Goal: Task Accomplishment & Management: Manage account settings

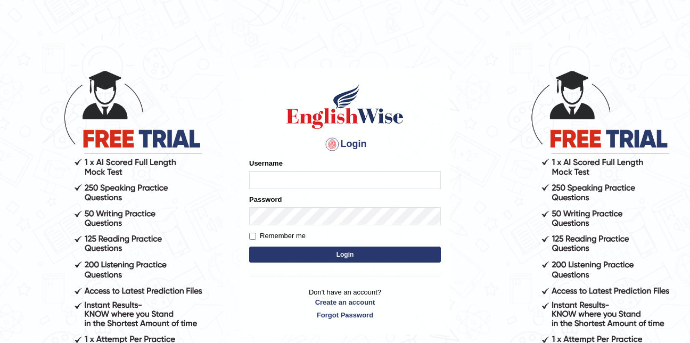
type input "amardeep17"
click at [284, 257] on button "Login" at bounding box center [345, 255] width 192 height 16
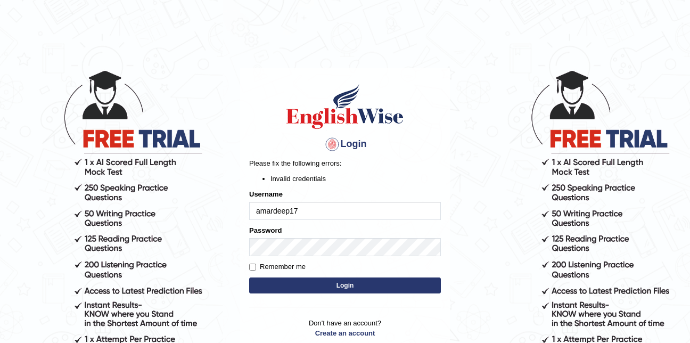
click at [217, 243] on body "Login Please fix the following errors: Invalid credentials Username amardeep17 …" at bounding box center [345, 206] width 690 height 343
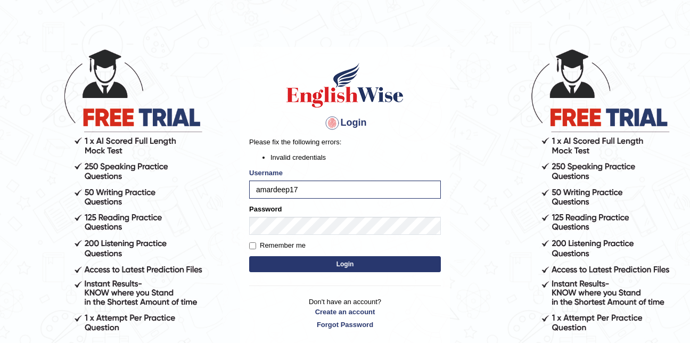
scroll to position [43, 0]
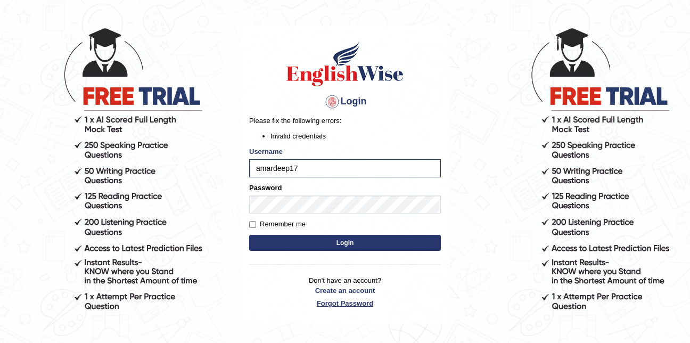
click at [332, 304] on link "Forgot Password" at bounding box center [345, 303] width 192 height 10
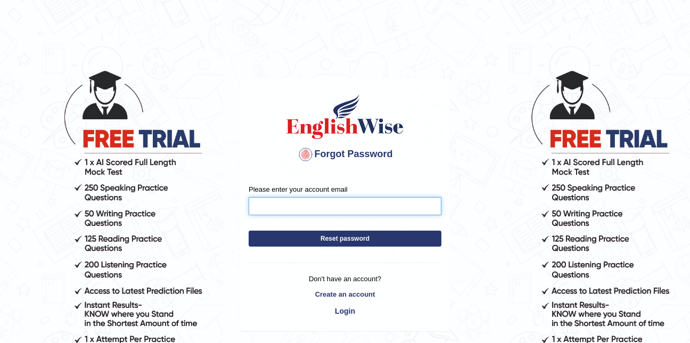
click at [308, 209] on input "Please enter your account email" at bounding box center [345, 206] width 193 height 18
type input "Amardeepkaur635@gmail.com"
click at [311, 240] on button "Reset password" at bounding box center [345, 239] width 193 height 16
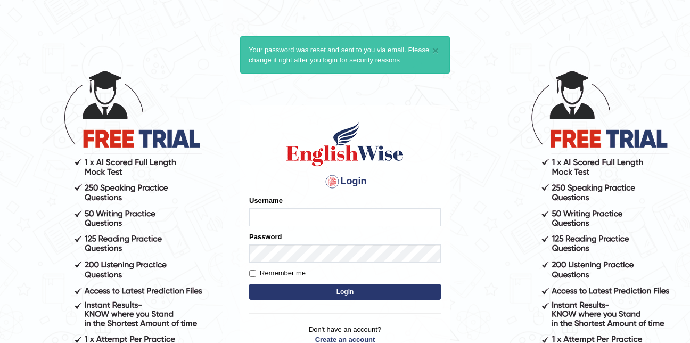
type input "amardeep17"
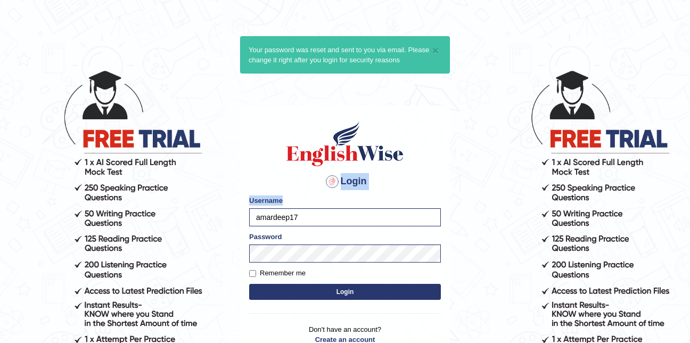
drag, startPoint x: 0, startPoint y: 0, endPoint x: 273, endPoint y: 171, distance: 322.3
click at [273, 171] on div "Login Please fix the following errors: Username amardeep17 Password Remember me…" at bounding box center [345, 238] width 210 height 267
click at [293, 289] on button "Login" at bounding box center [345, 292] width 192 height 16
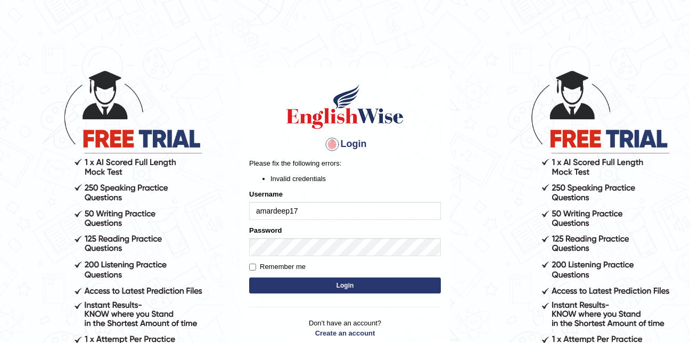
click at [226, 300] on body "Login Please fix the following errors: Invalid credentials Username amardeep17 …" at bounding box center [345, 206] width 690 height 343
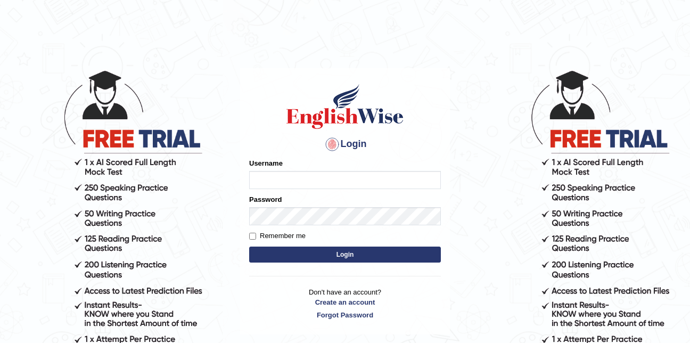
type input "amardeep17"
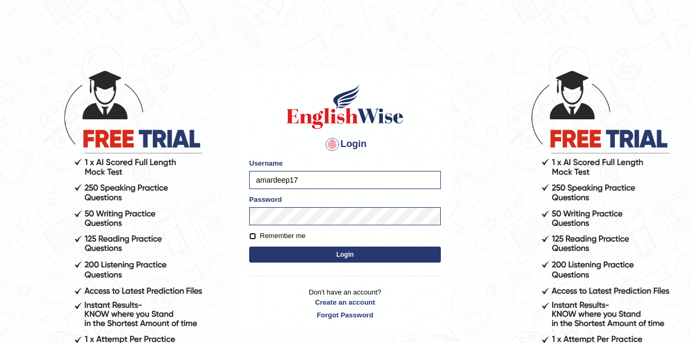
click at [252, 238] on input "Remember me" at bounding box center [252, 236] width 7 height 7
checkbox input "true"
click at [268, 250] on button "Login" at bounding box center [345, 255] width 192 height 16
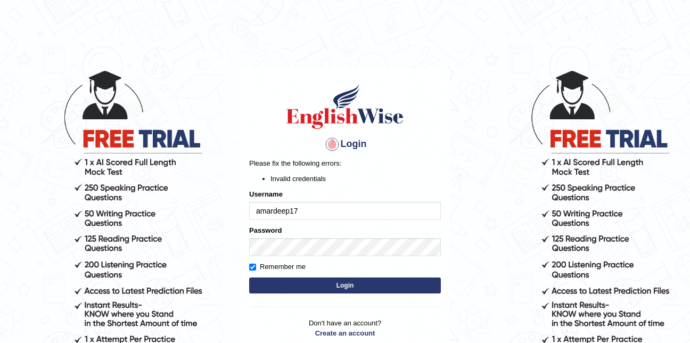
click at [233, 93] on body "Login Please fix the following errors: Invalid credentials Username amardeep17 …" at bounding box center [345, 206] width 690 height 343
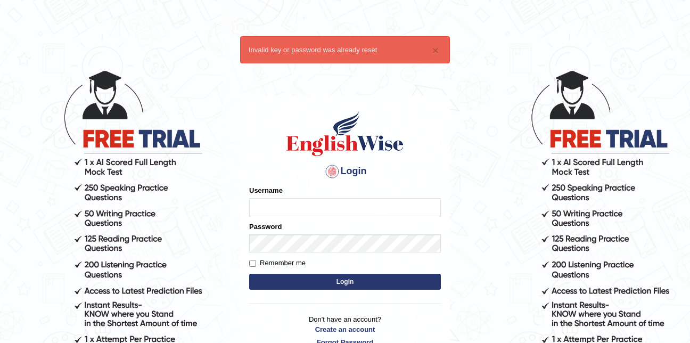
type input "amardeep17"
click at [355, 282] on button "Login" at bounding box center [345, 282] width 192 height 16
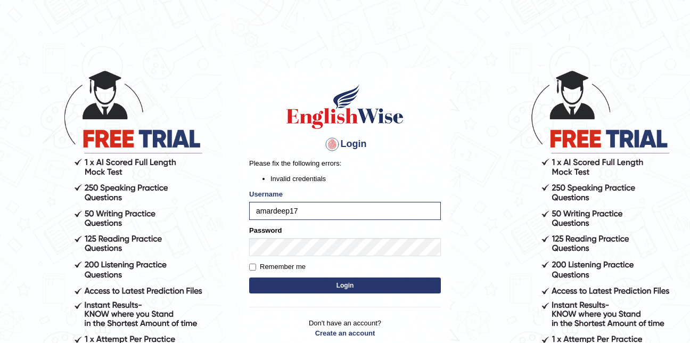
click at [175, 70] on body "Login Please fix the following errors: Invalid credentials Username amardeep17 …" at bounding box center [345, 206] width 690 height 343
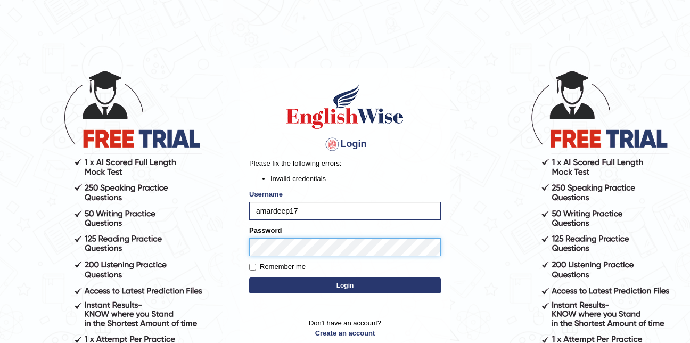
click at [249, 277] on button "Login" at bounding box center [345, 285] width 192 height 16
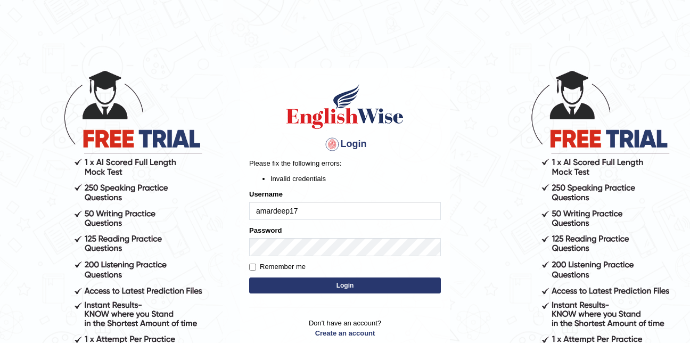
click at [219, 242] on body "Login Please fix the following errors: Invalid credentials Username amardeep17 …" at bounding box center [345, 206] width 690 height 343
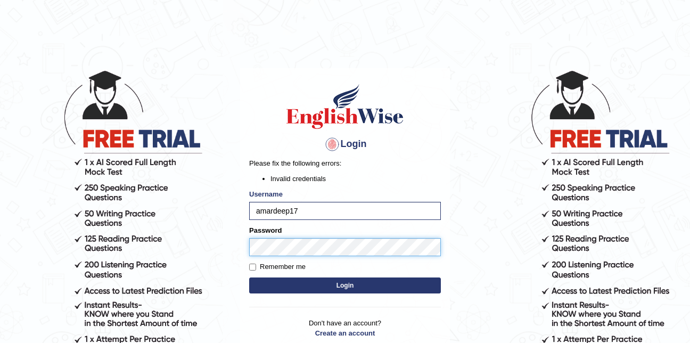
click at [249, 277] on button "Login" at bounding box center [345, 285] width 192 height 16
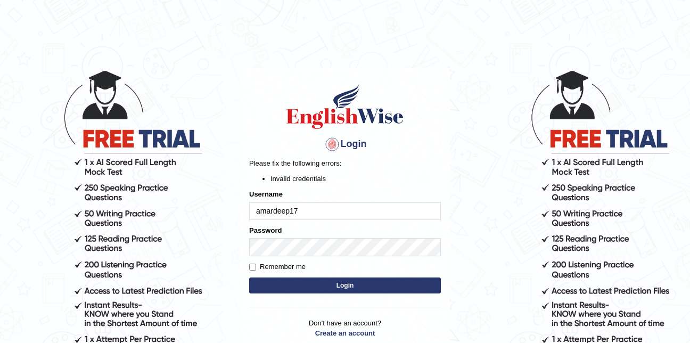
click at [218, 243] on body "Login Please fix the following errors: Invalid credentials Username amardeep17 …" at bounding box center [345, 206] width 690 height 343
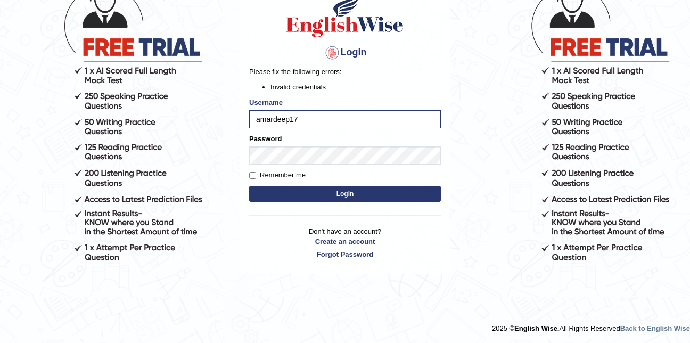
scroll to position [92, 0]
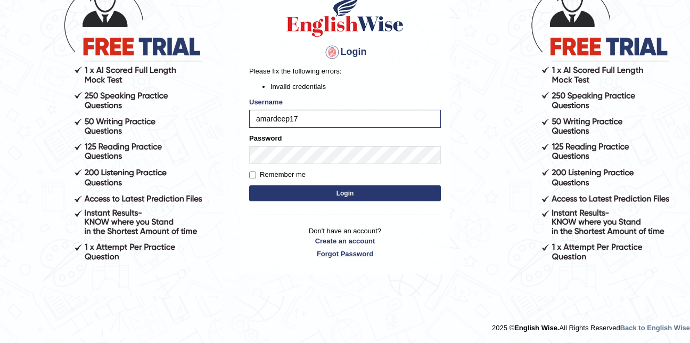
click at [330, 253] on link "Forgot Password" at bounding box center [345, 254] width 192 height 10
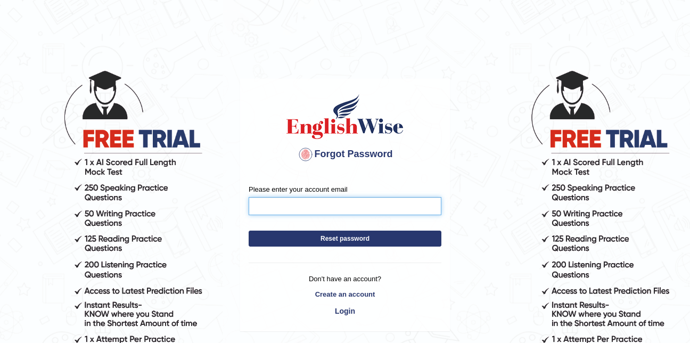
click at [315, 204] on input "Please enter your account email" at bounding box center [345, 206] width 193 height 18
type input "Amardeepkaur635@gmail.com"
click at [307, 239] on button "Reset password" at bounding box center [345, 239] width 193 height 16
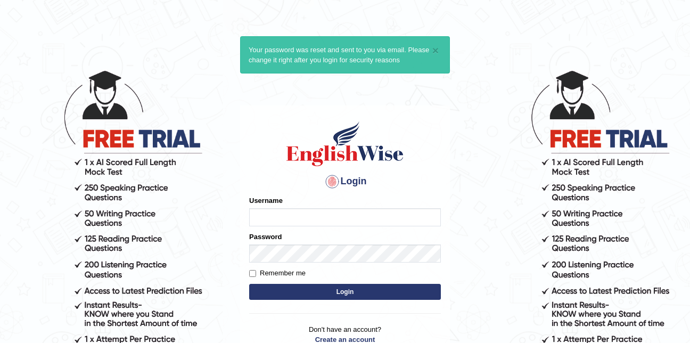
type input "amardeep17"
click at [344, 291] on button "Login" at bounding box center [345, 292] width 192 height 16
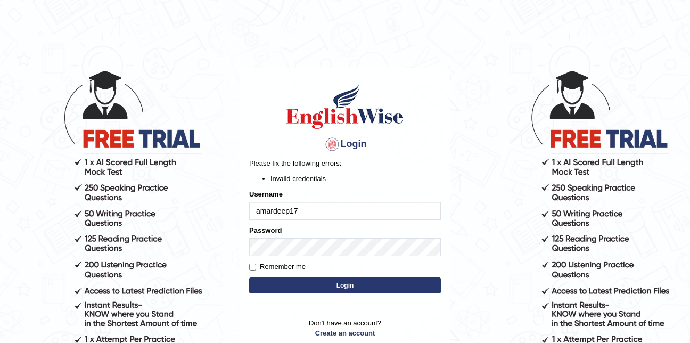
click at [227, 253] on body "Login Please fix the following errors: Invalid credentials Username amardeep17 …" at bounding box center [345, 206] width 690 height 343
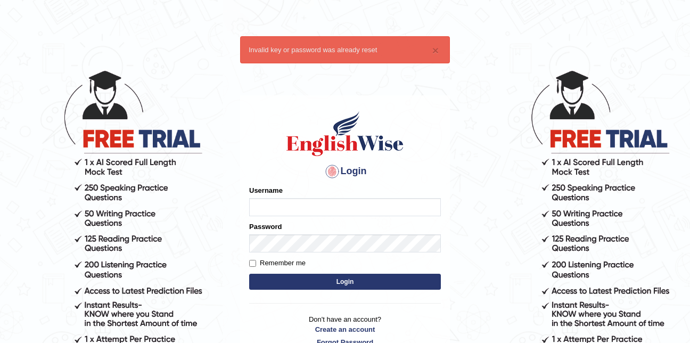
type input "amardeep17"
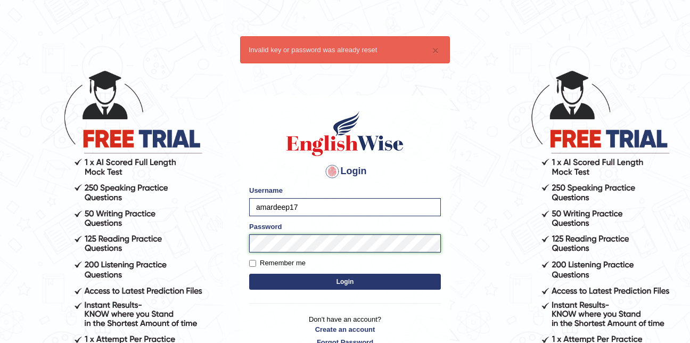
click at [249, 274] on button "Login" at bounding box center [345, 282] width 192 height 16
